Goal: Task Accomplishment & Management: Use online tool/utility

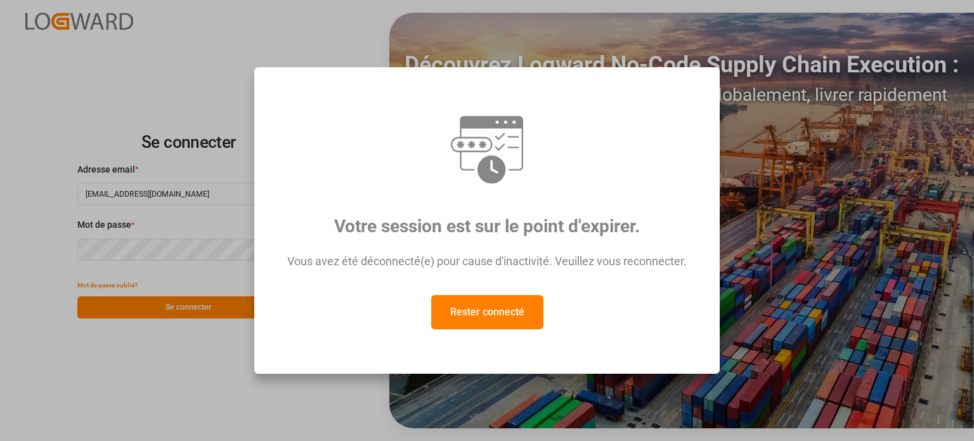
click at [474, 318] on font "Rester connecté" at bounding box center [487, 312] width 74 height 12
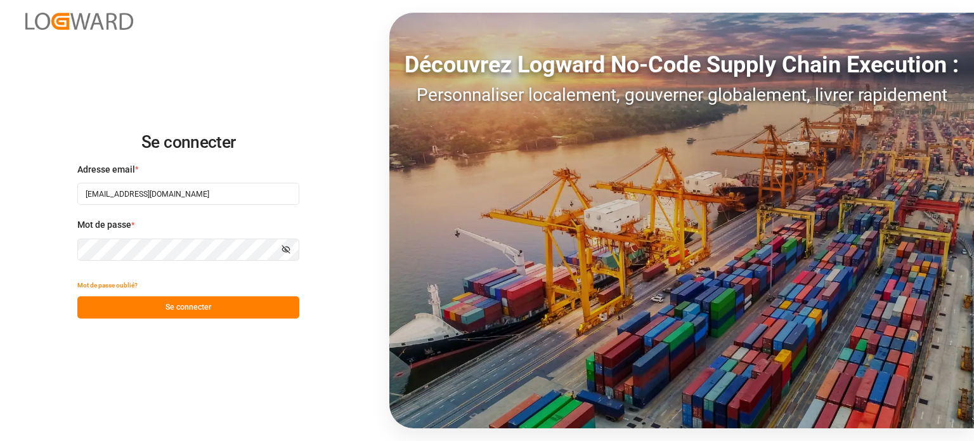
click at [182, 306] on font "Se connecter" at bounding box center [189, 306] width 46 height 9
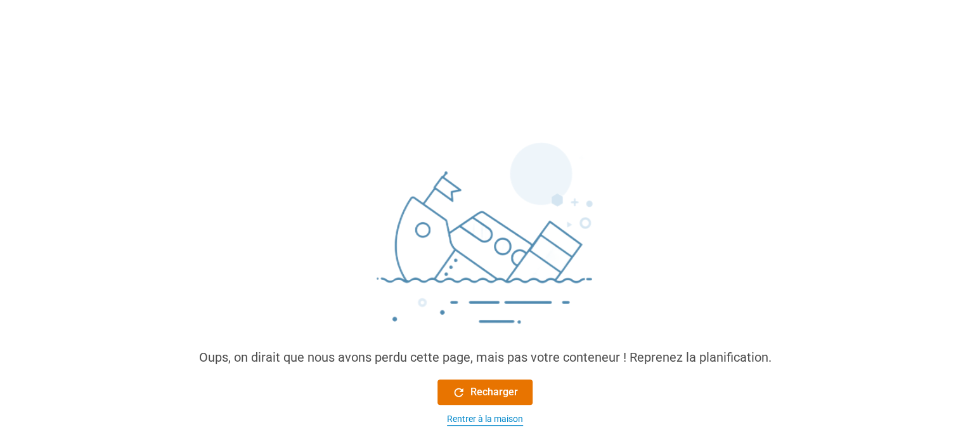
click at [469, 419] on font "Rentrer à la maison" at bounding box center [485, 418] width 76 height 10
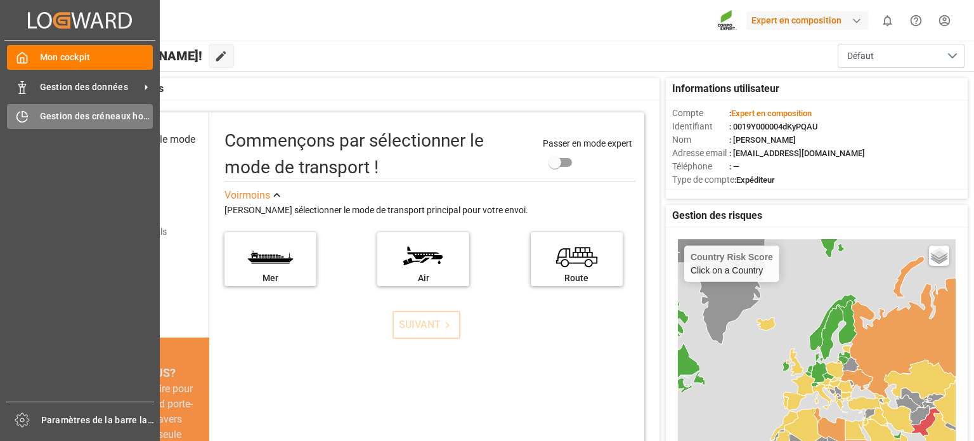
click at [20, 112] on icon at bounding box center [22, 116] width 13 height 13
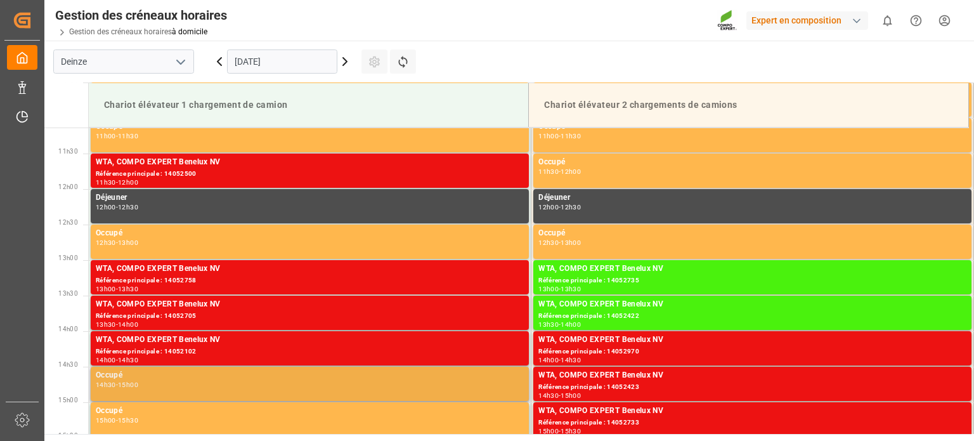
scroll to position [788, 0]
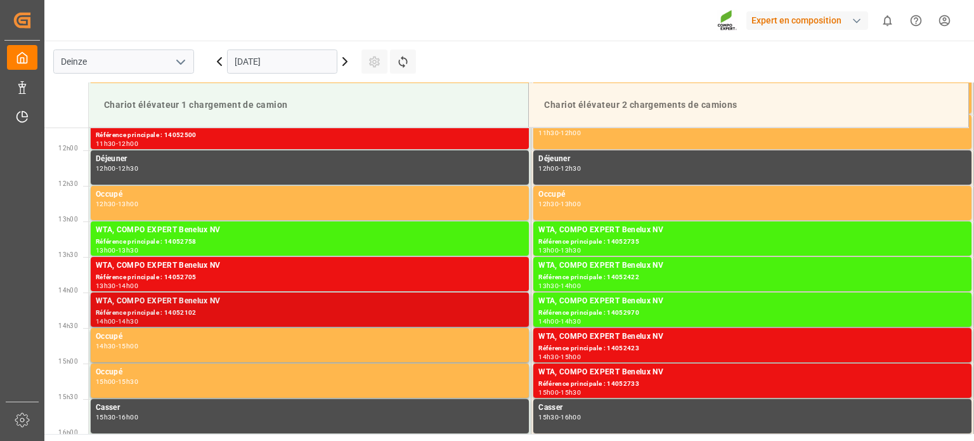
scroll to position [859, 0]
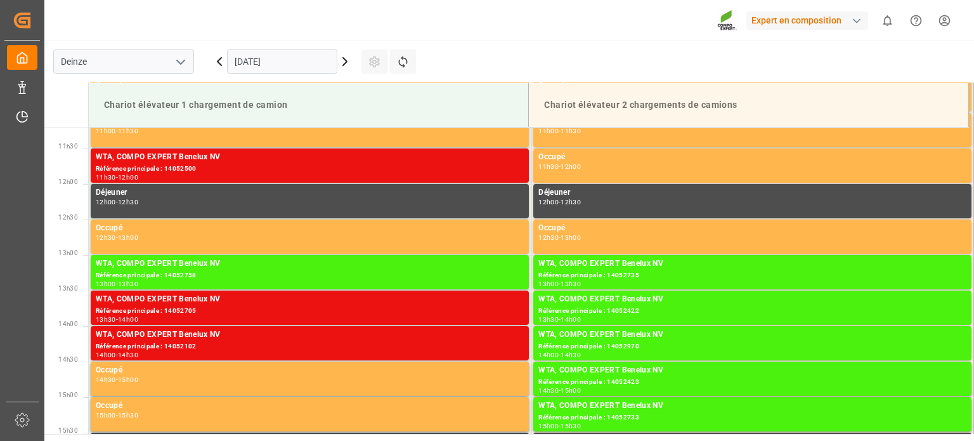
scroll to position [859, 0]
